Goal: Information Seeking & Learning: Learn about a topic

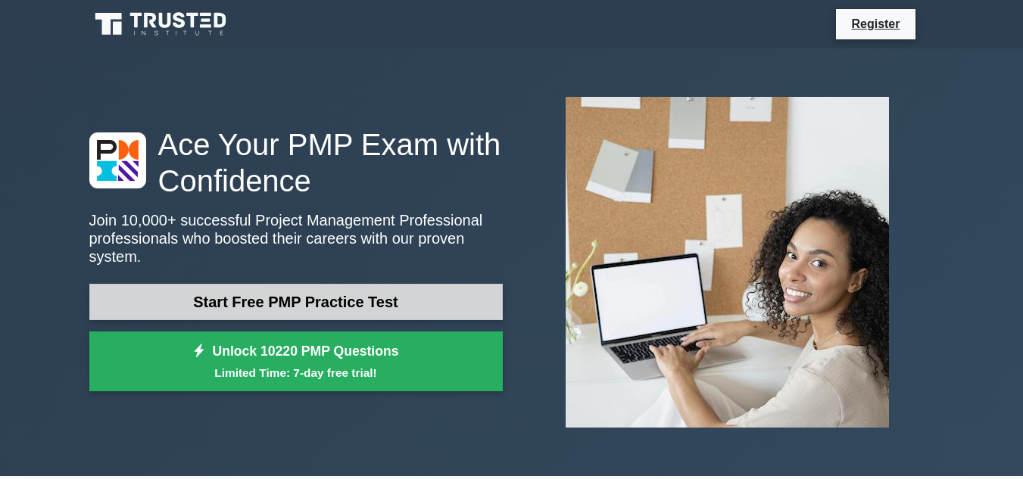
click at [391, 302] on link "Start Free PMP Practice Test" at bounding box center [295, 302] width 413 height 36
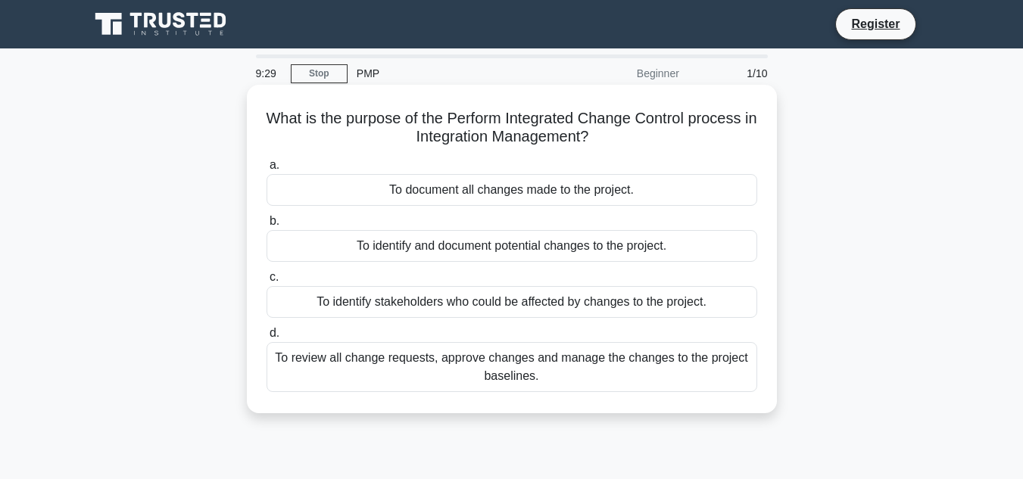
click at [526, 374] on div "9:29 Stop PMP Beginner 1/10 What is the purpose of the Perform Integrated Chang…" at bounding box center [511, 432] width 863 height 757
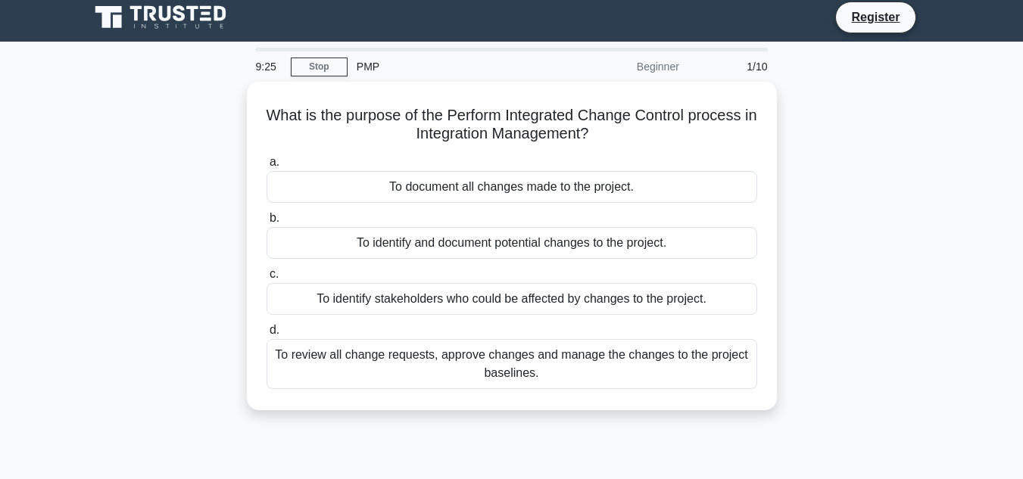
scroll to position [4, 0]
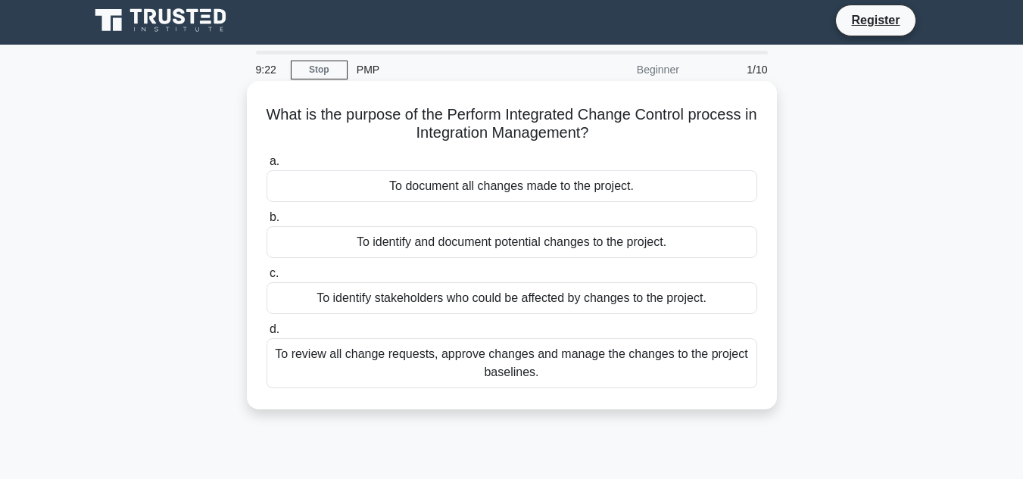
click at [527, 355] on div "To review all change requests, approve changes and manage the changes to the pr…" at bounding box center [511, 363] width 490 height 50
click at [266, 335] on input "d. To review all change requests, approve changes and manage the changes to the…" at bounding box center [266, 330] width 0 height 10
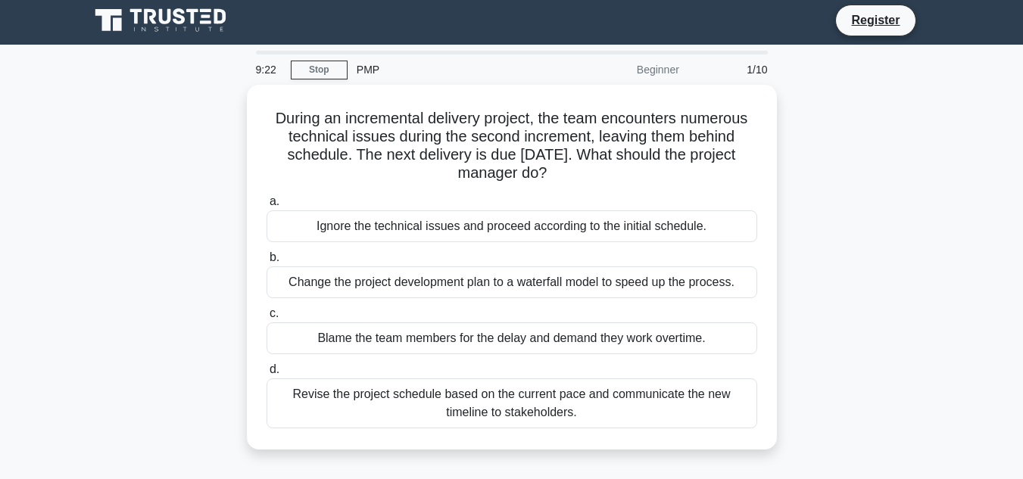
scroll to position [0, 0]
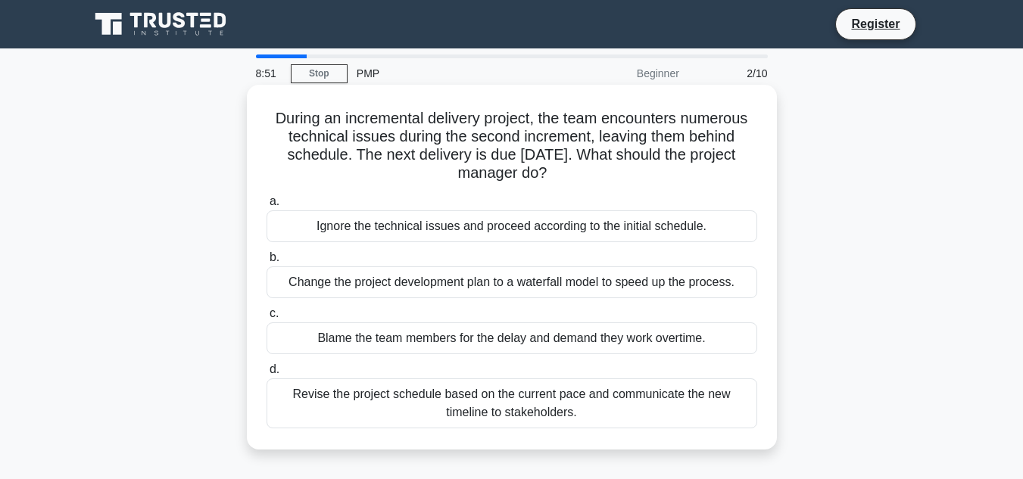
click at [490, 409] on div "Revise the project schedule based on the current pace and communicate the new t…" at bounding box center [511, 403] width 490 height 50
click at [266, 375] on input "d. Revise the project schedule based on the current pace and communicate the ne…" at bounding box center [266, 370] width 0 height 10
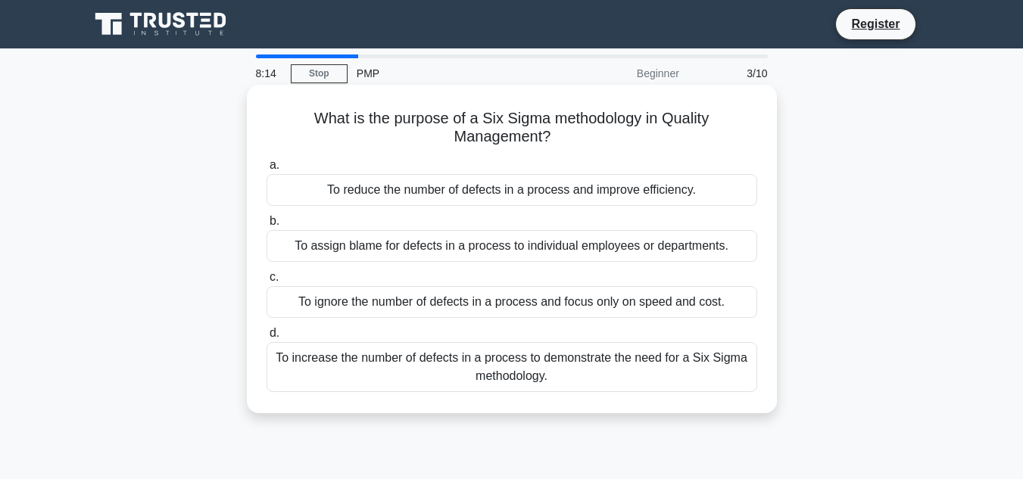
click at [506, 182] on div "To reduce the number of defects in a process and improve efficiency." at bounding box center [511, 190] width 490 height 32
click at [266, 170] on input "a. To reduce the number of defects in a process and improve efficiency." at bounding box center [266, 165] width 0 height 10
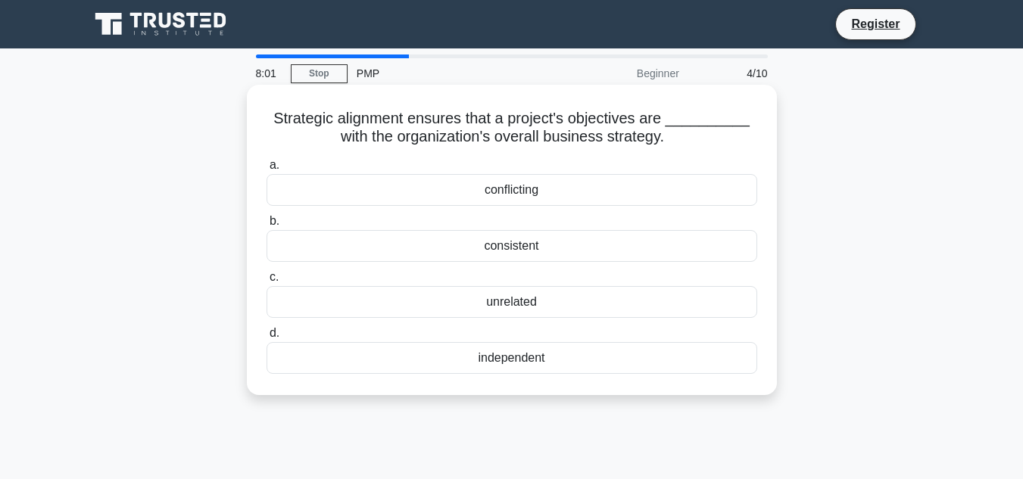
click at [518, 244] on div "consistent" at bounding box center [511, 246] width 490 height 32
click at [266, 226] on input "b. consistent" at bounding box center [266, 221] width 0 height 10
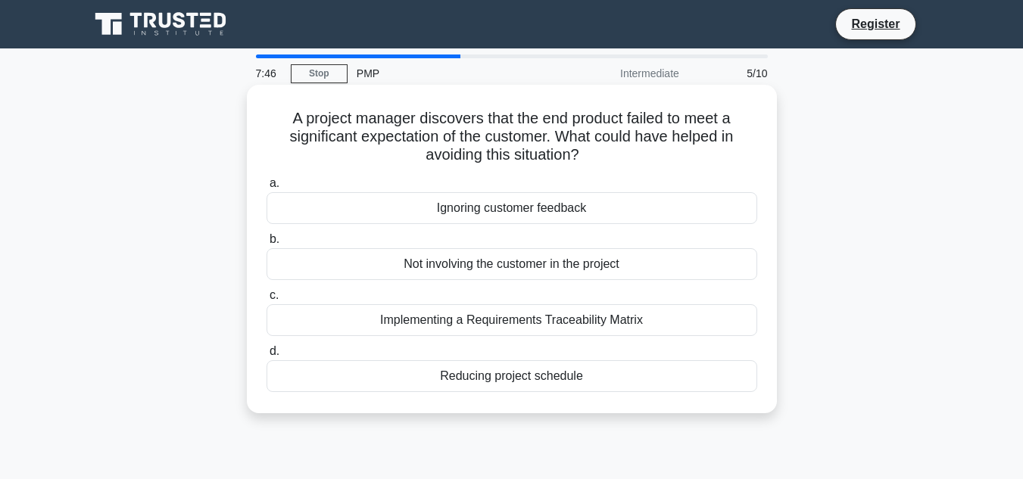
click at [504, 321] on div "Implementing a Requirements Traceability Matrix" at bounding box center [511, 320] width 490 height 32
click at [266, 300] on input "c. Implementing a Requirements Traceability Matrix" at bounding box center [266, 296] width 0 height 10
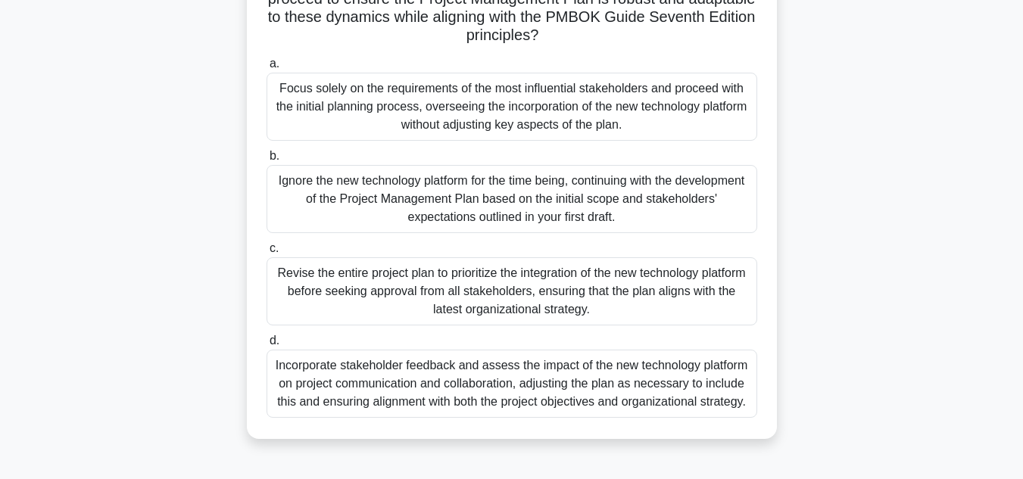
scroll to position [325, 0]
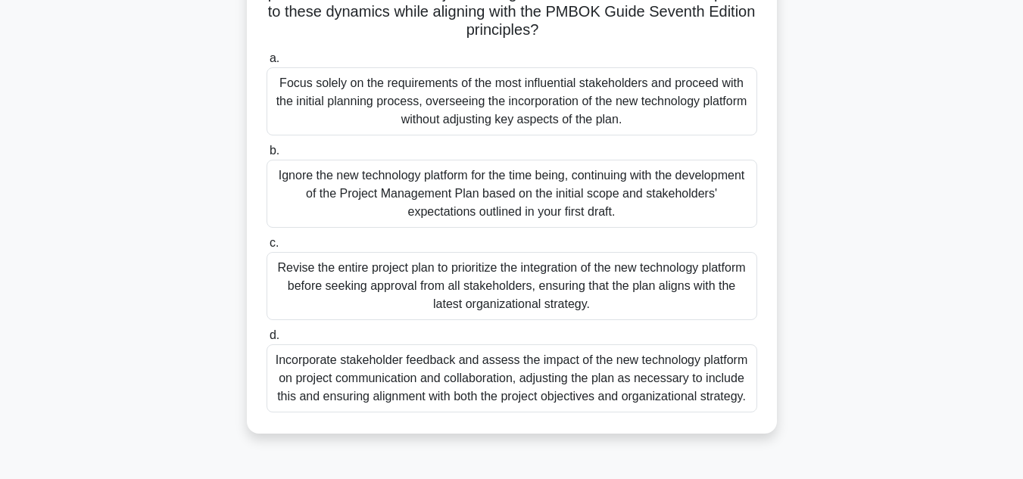
click at [630, 378] on div "Incorporate stakeholder feedback and assess the impact of the new technology pl…" at bounding box center [511, 378] width 490 height 68
click at [266, 341] on input "d. Incorporate stakeholder feedback and assess the impact of the new technology…" at bounding box center [266, 336] width 0 height 10
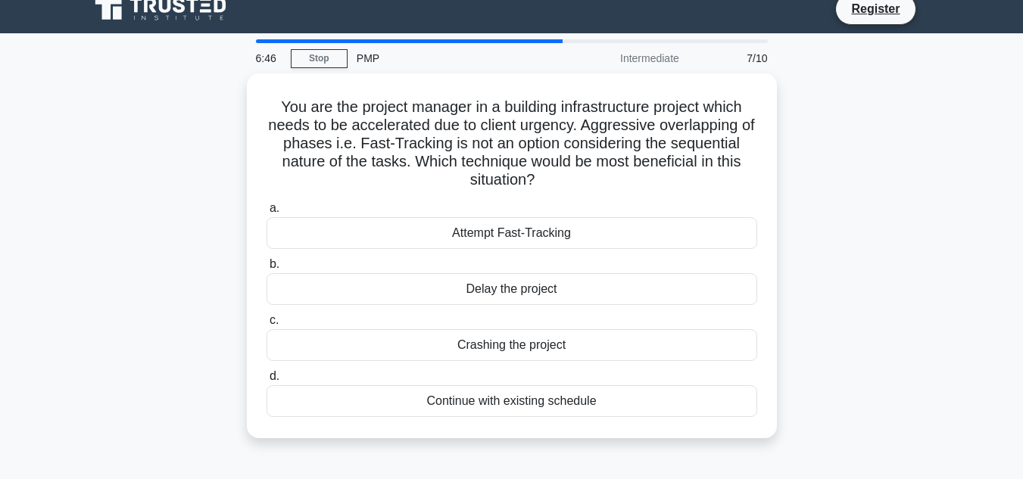
scroll to position [0, 0]
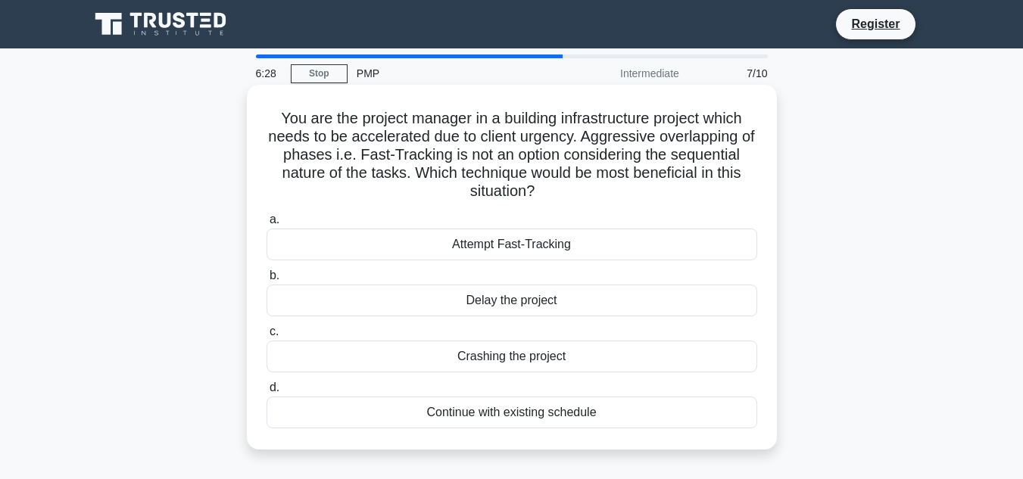
click at [565, 246] on div "Attempt Fast-Tracking" at bounding box center [511, 245] width 490 height 32
click at [266, 225] on input "a. Attempt Fast-Tracking" at bounding box center [266, 220] width 0 height 10
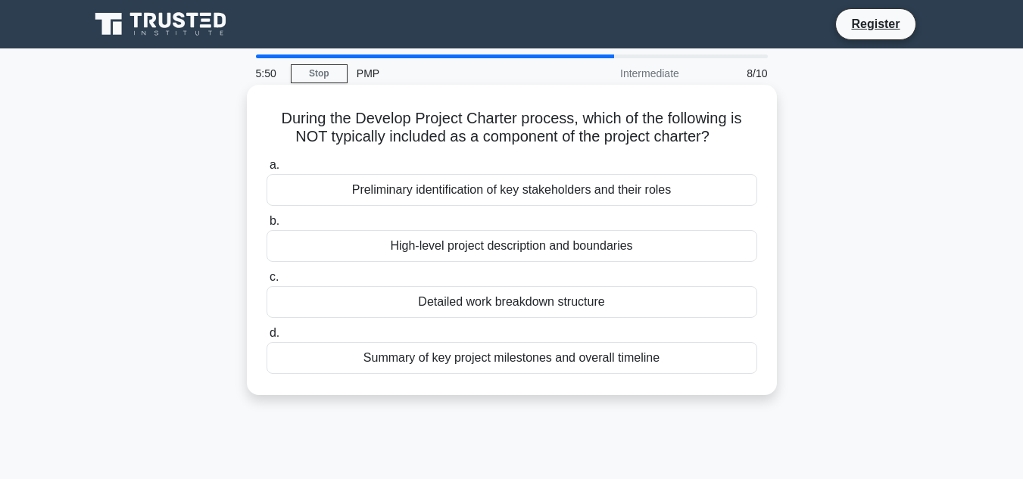
click at [489, 252] on div "High-level project description and boundaries" at bounding box center [511, 246] width 490 height 32
click at [266, 226] on input "b. High-level project description and boundaries" at bounding box center [266, 221] width 0 height 10
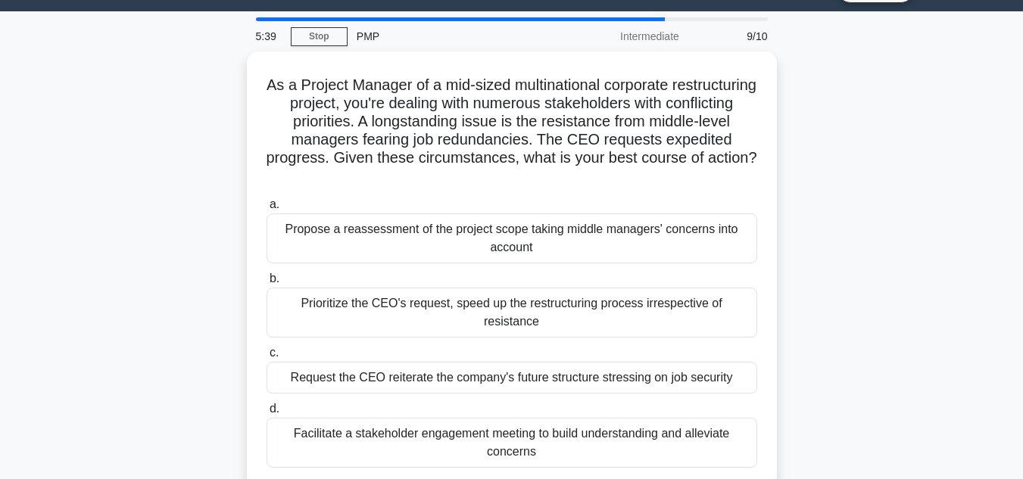
scroll to position [41, 0]
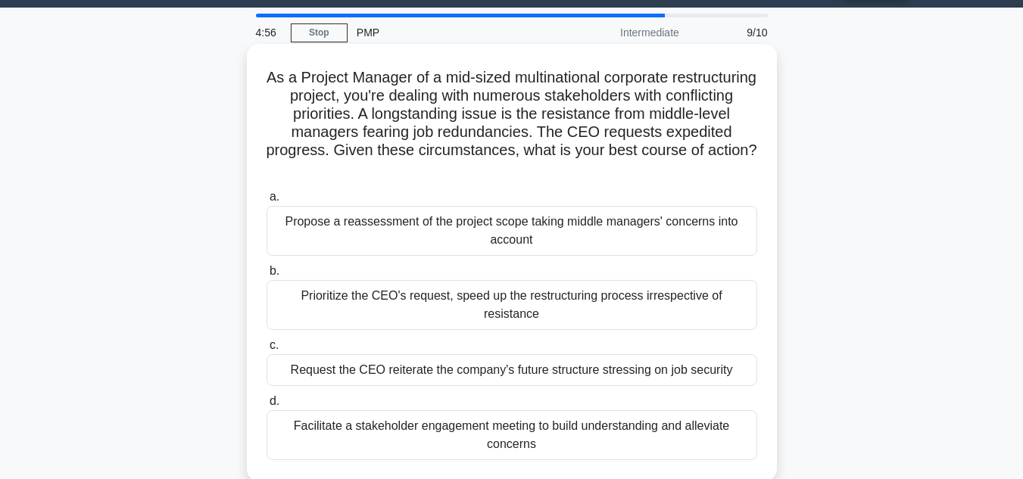
click at [546, 244] on div "Propose a reassessment of the project scope taking middle managers' concerns in…" at bounding box center [511, 231] width 490 height 50
click at [266, 202] on input "a. Propose a reassessment of the project scope taking middle managers' concerns…" at bounding box center [266, 197] width 0 height 10
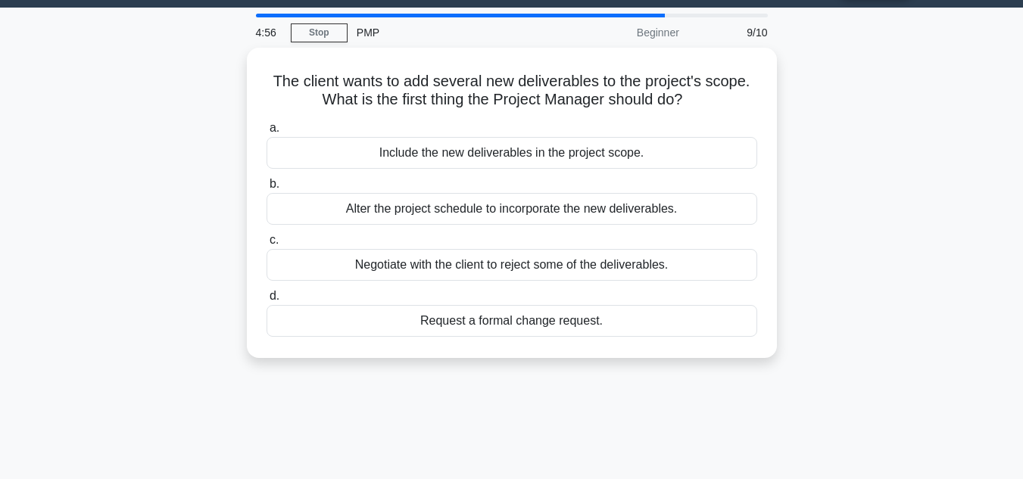
scroll to position [0, 0]
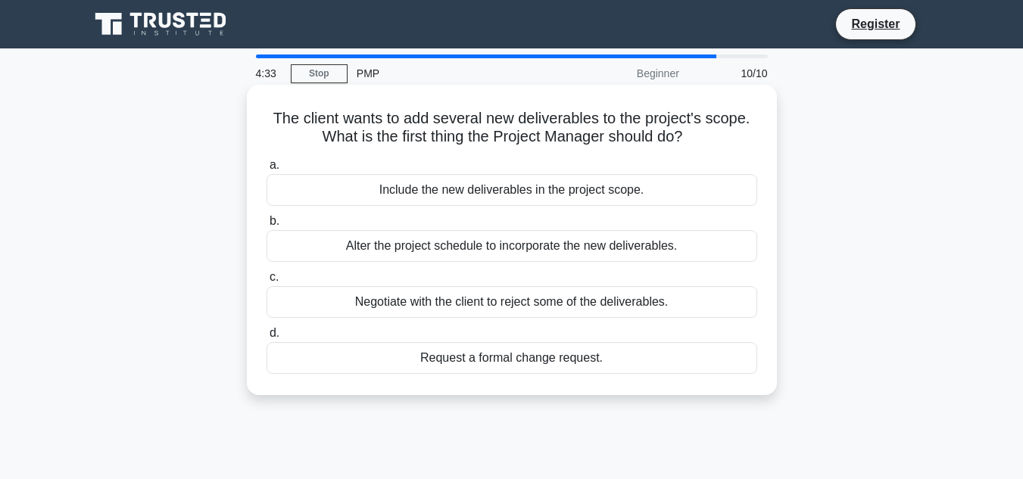
click at [506, 361] on div "Request a formal change request." at bounding box center [511, 358] width 490 height 32
click at [266, 338] on input "d. Request a formal change request." at bounding box center [266, 333] width 0 height 10
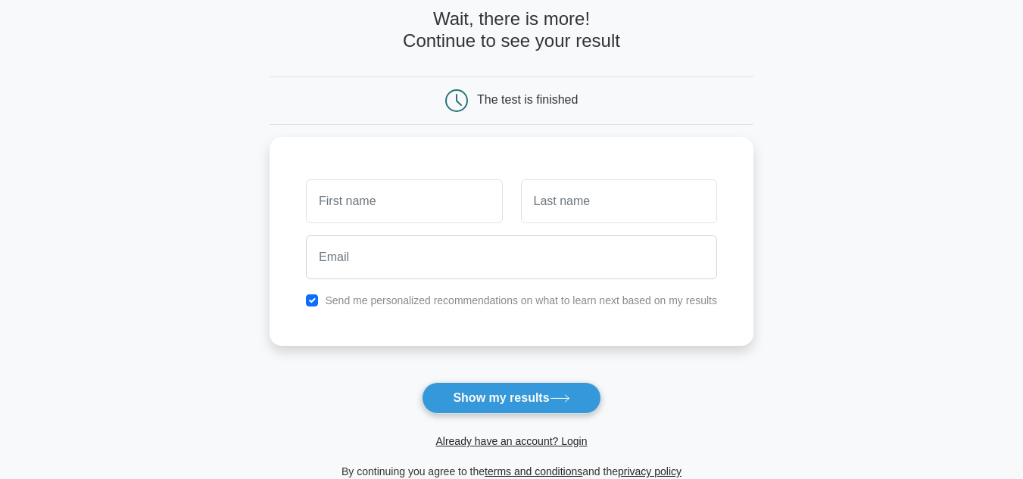
scroll to position [84, 0]
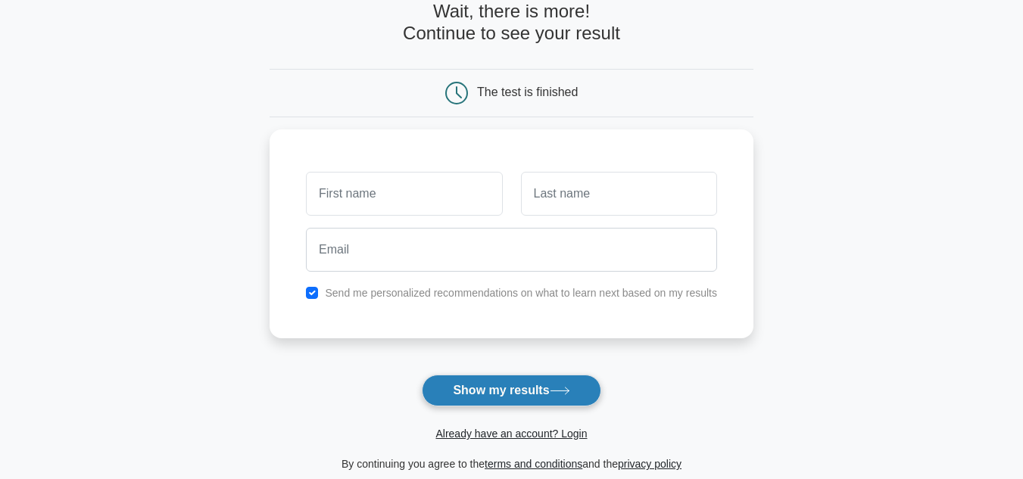
click at [528, 389] on button "Show my results" at bounding box center [511, 391] width 179 height 32
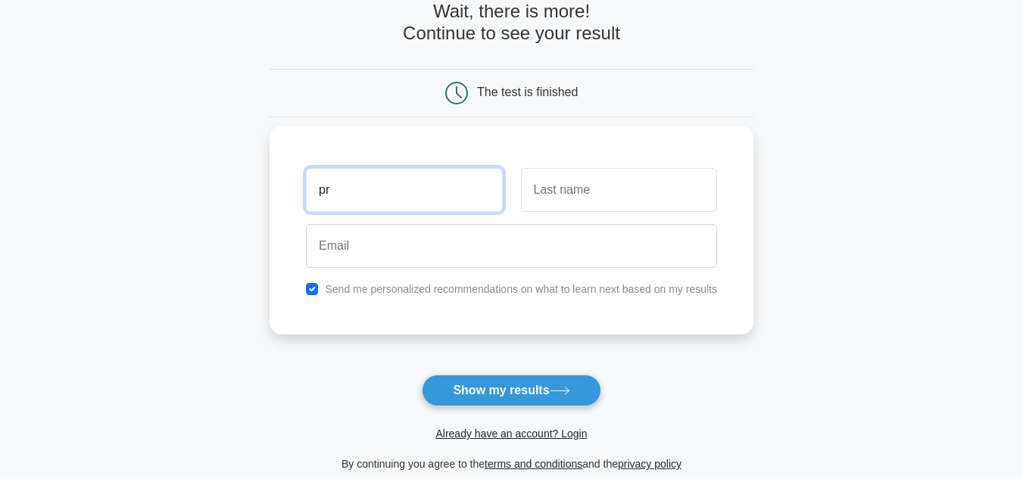
type input "p"
type input "anil"
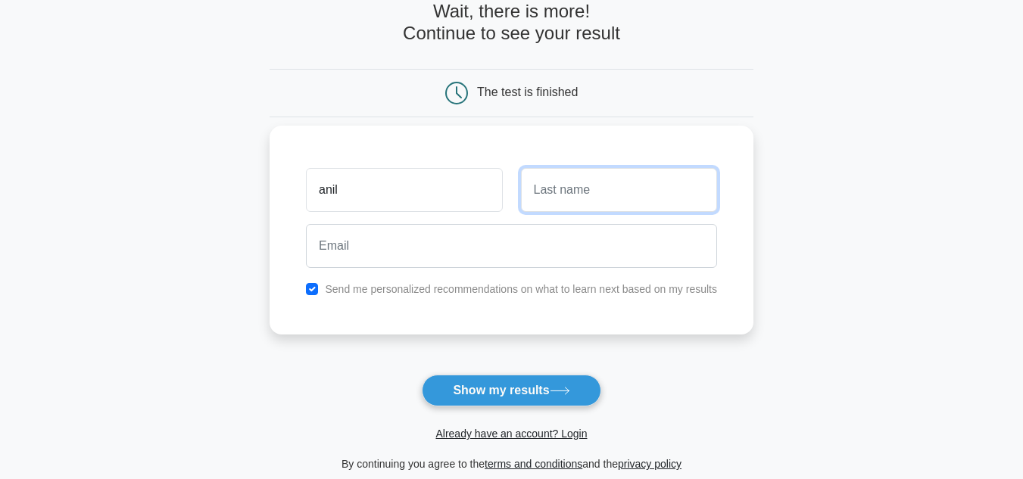
click at [574, 204] on input "text" at bounding box center [619, 190] width 196 height 44
type input "soman"
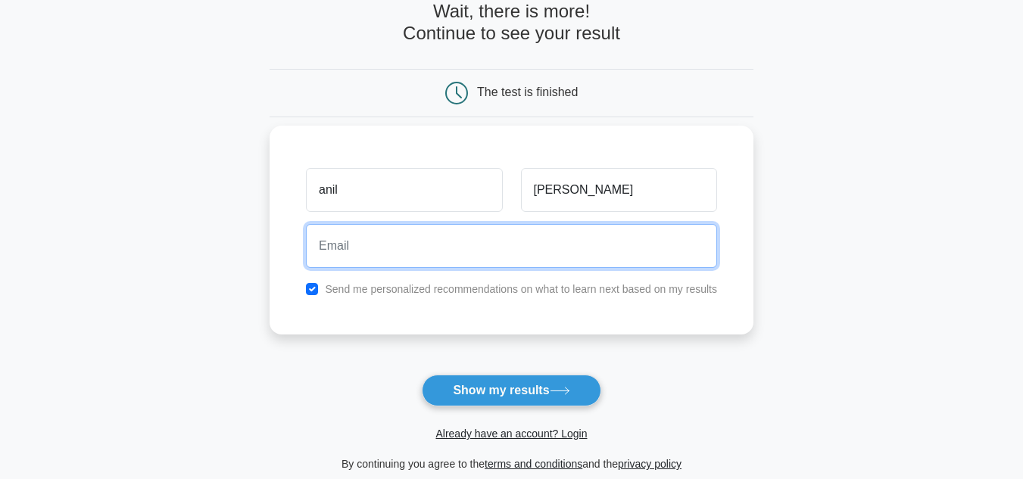
click at [383, 254] on input "email" at bounding box center [511, 246] width 411 height 44
type input "anil.soman994@gmail.com"
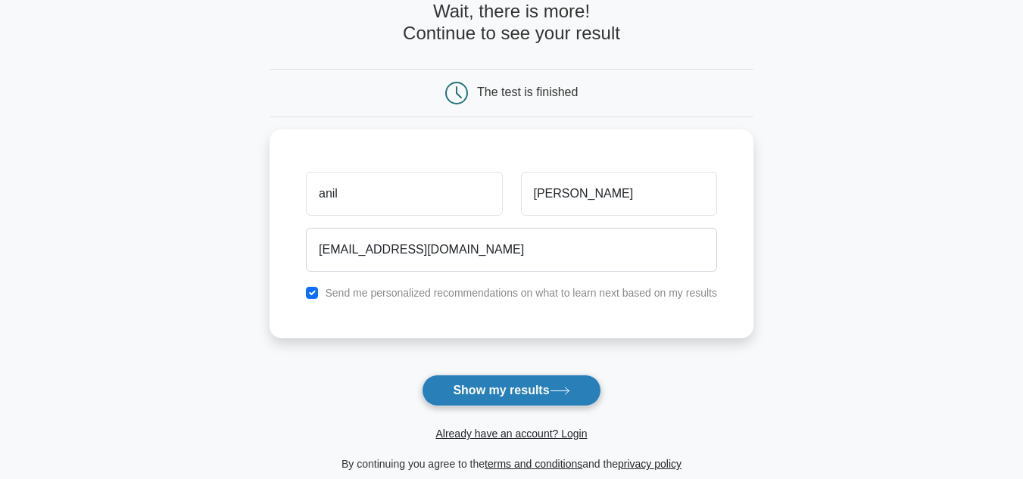
click at [500, 391] on button "Show my results" at bounding box center [511, 391] width 179 height 32
